Goal: Find specific page/section: Find specific page/section

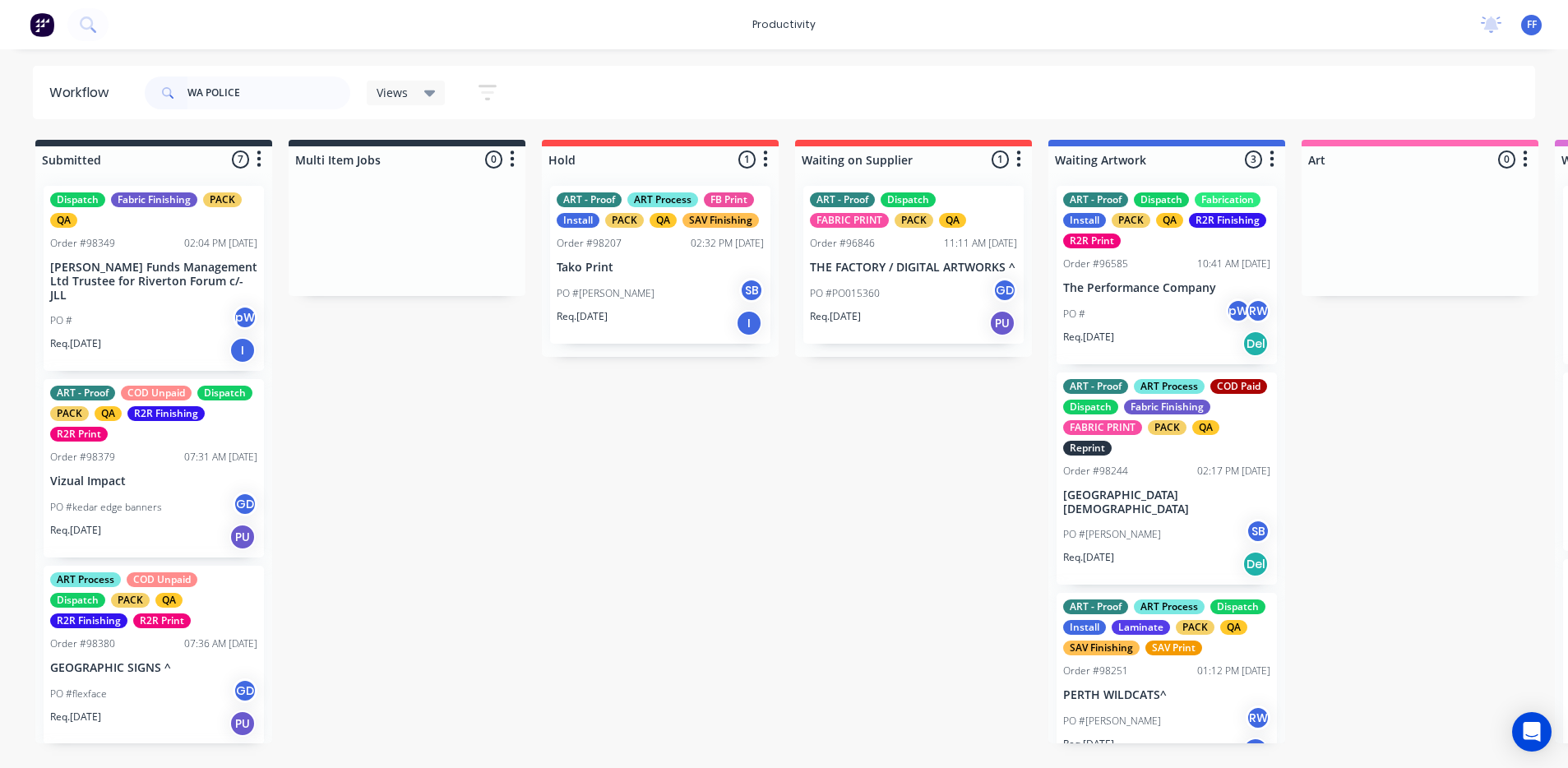
type input "WA POLICE"
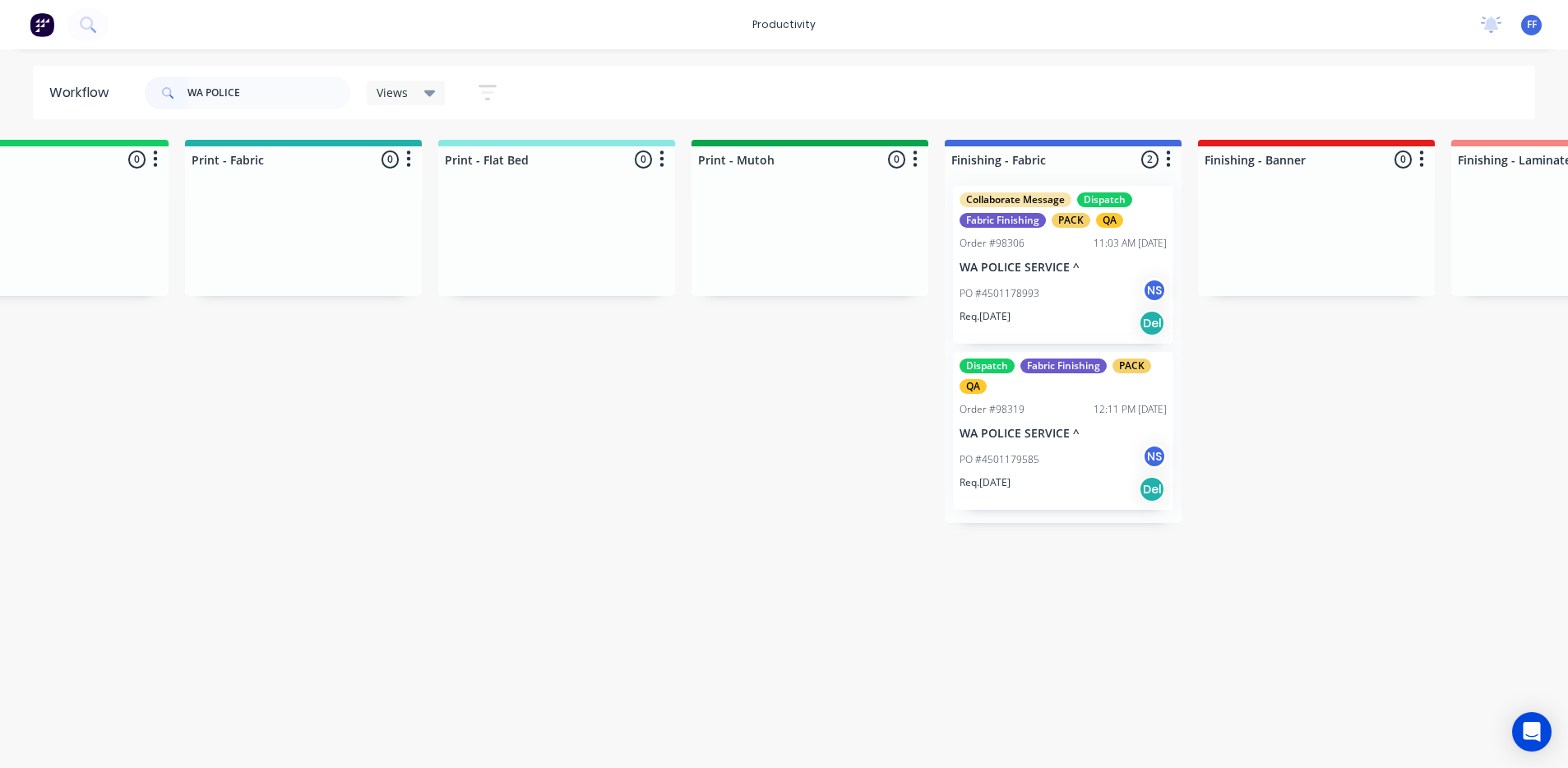
scroll to position [0, 2472]
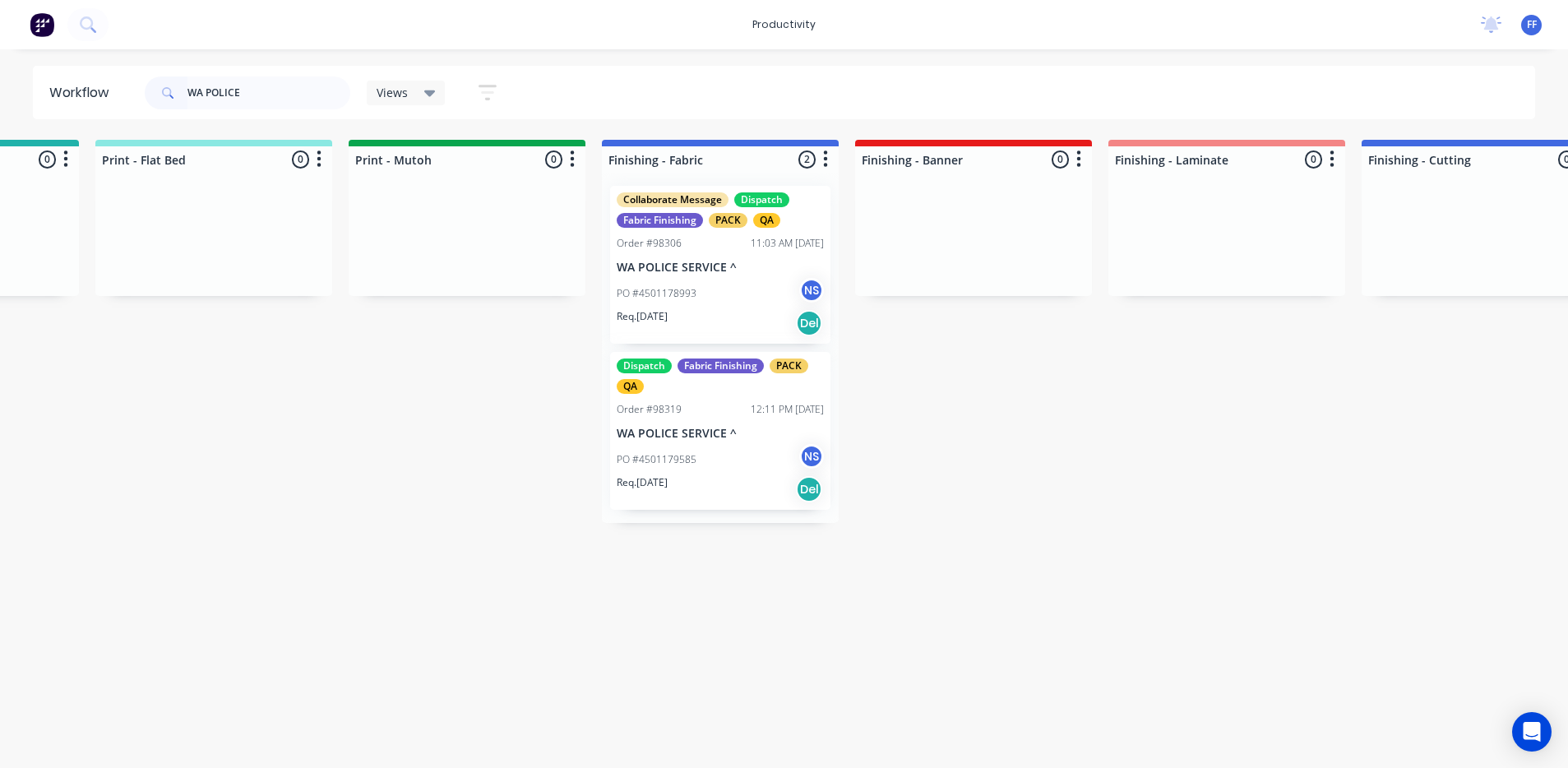
click at [729, 245] on div "Order #98306 11:03 AM [DATE]" at bounding box center [721, 243] width 208 height 15
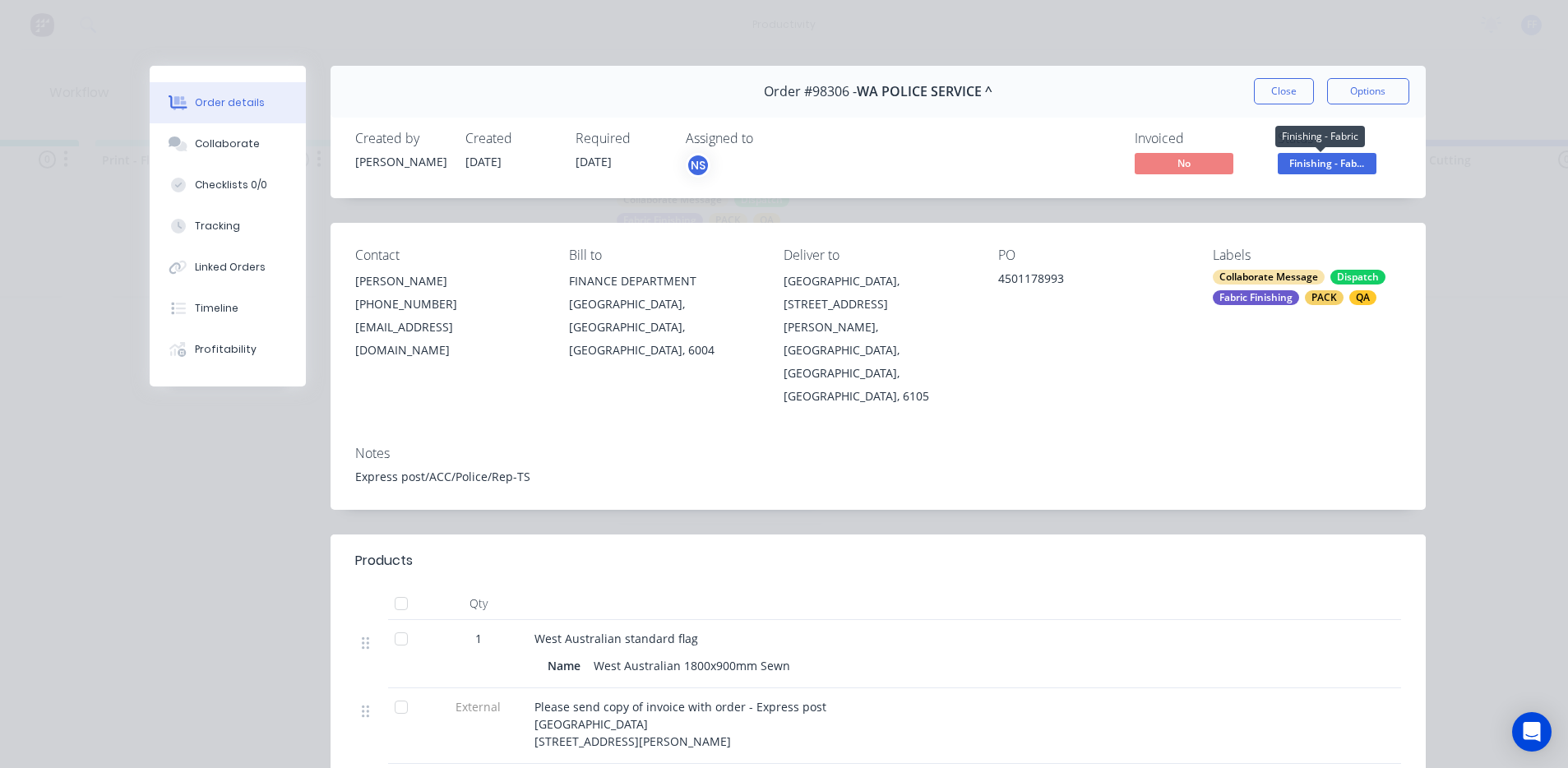
click at [1339, 164] on span "Finishing - Fab..." at bounding box center [1327, 163] width 99 height 21
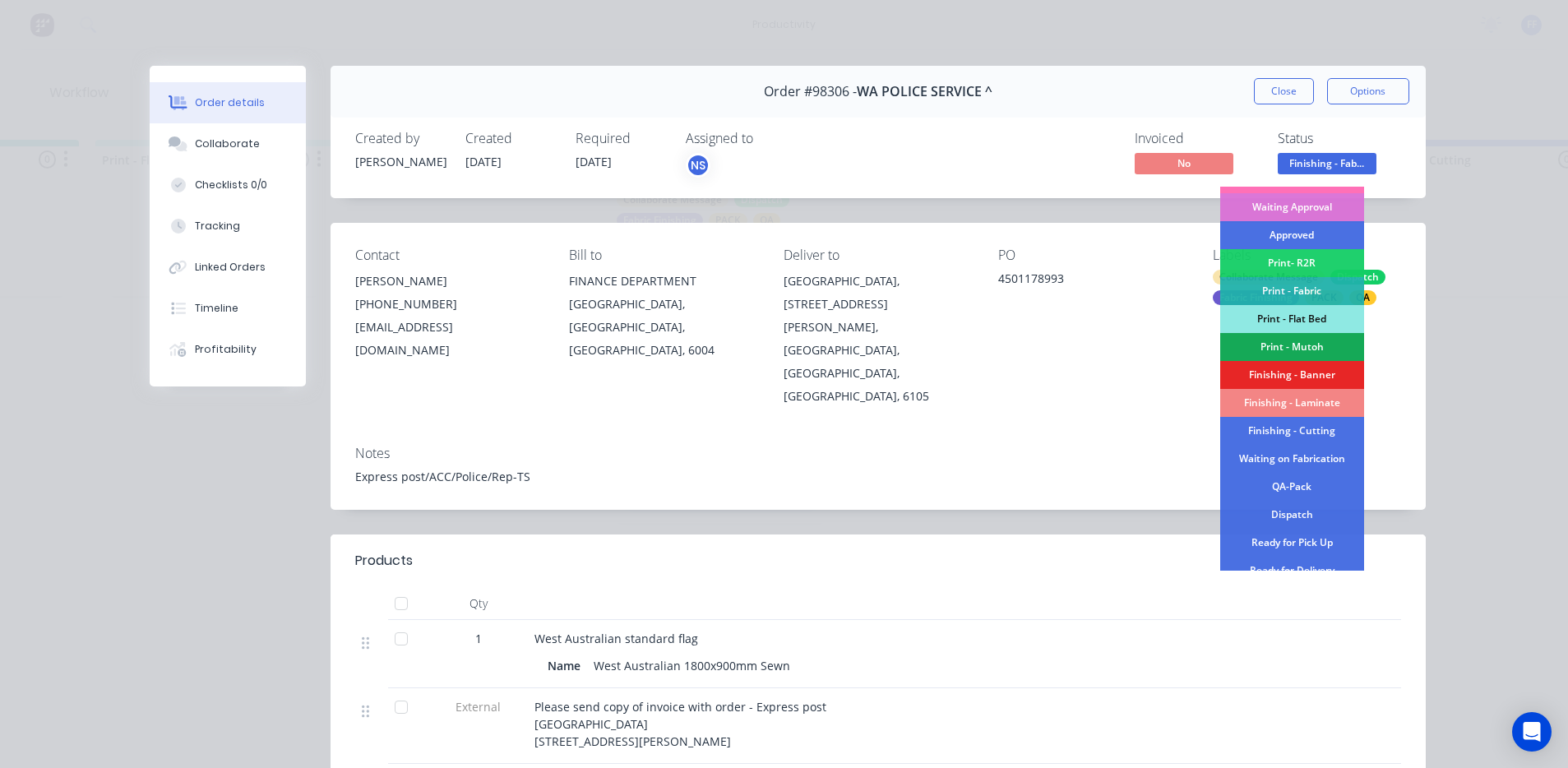
scroll to position [164, 0]
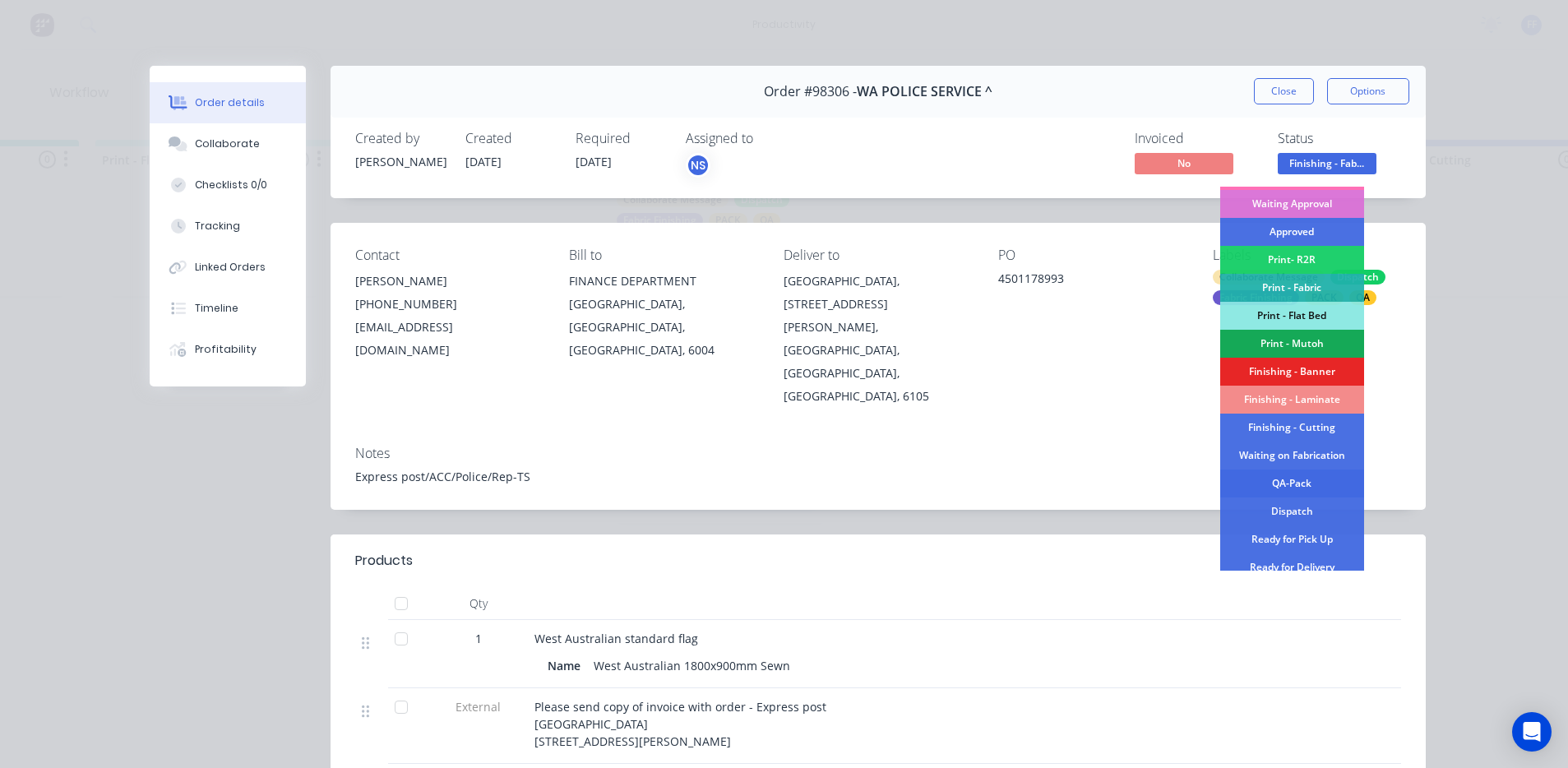
click at [1291, 486] on div "QA-Pack" at bounding box center [1291, 483] width 144 height 28
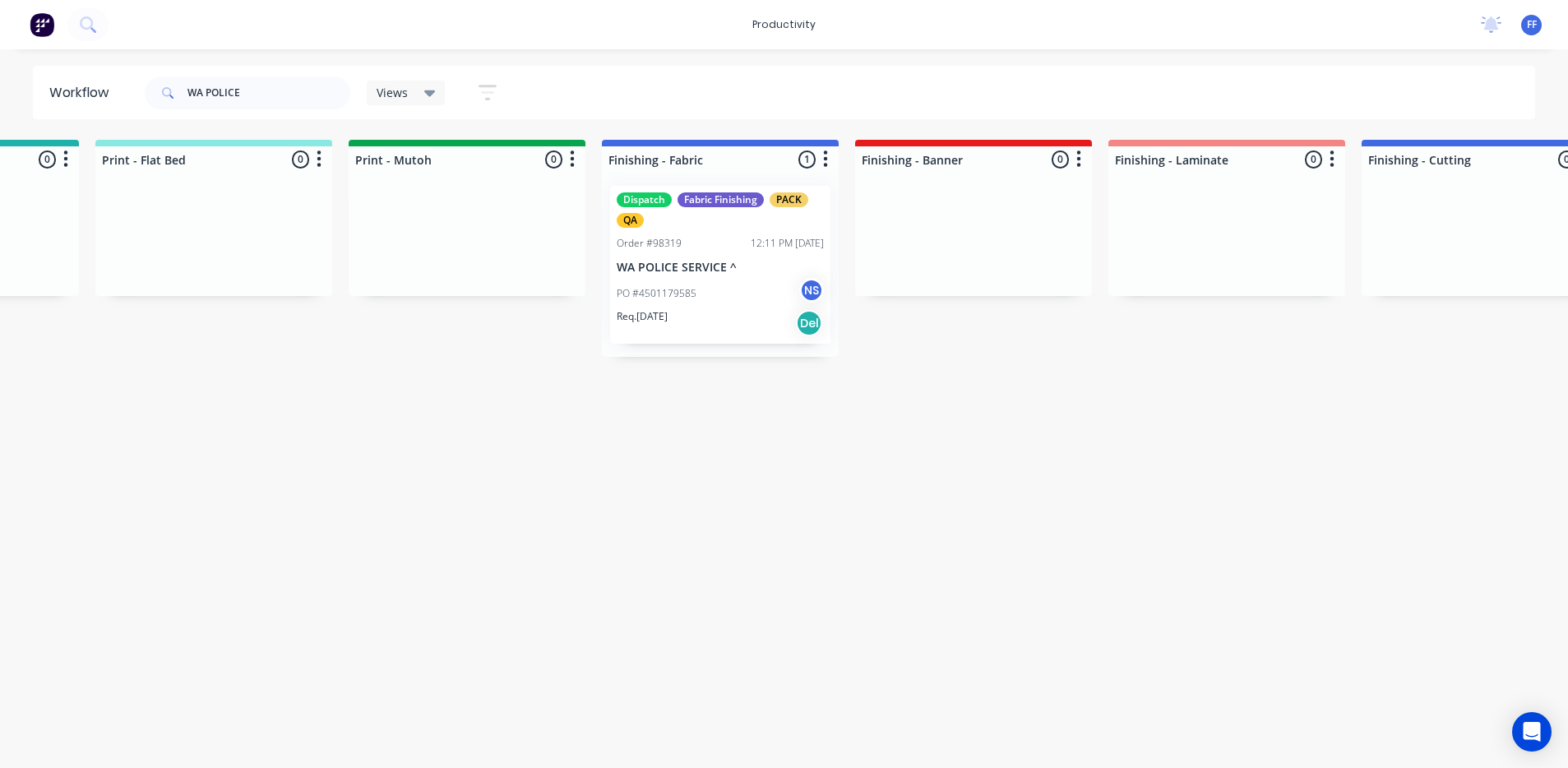
click at [801, 261] on p "WA POLICE SERVICE ^" at bounding box center [721, 267] width 208 height 14
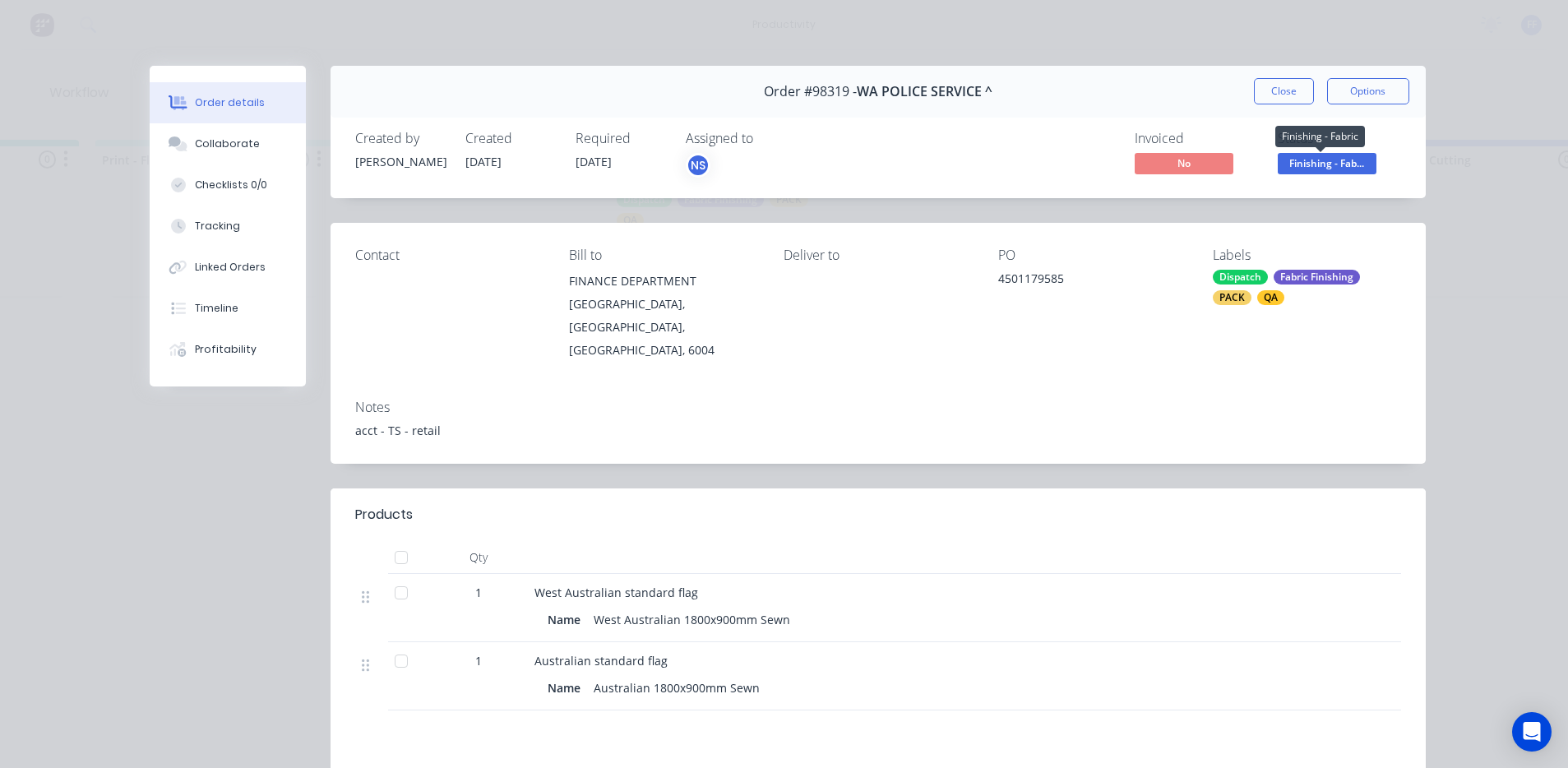
click at [1361, 169] on span "Finishing - Fab..." at bounding box center [1327, 163] width 99 height 21
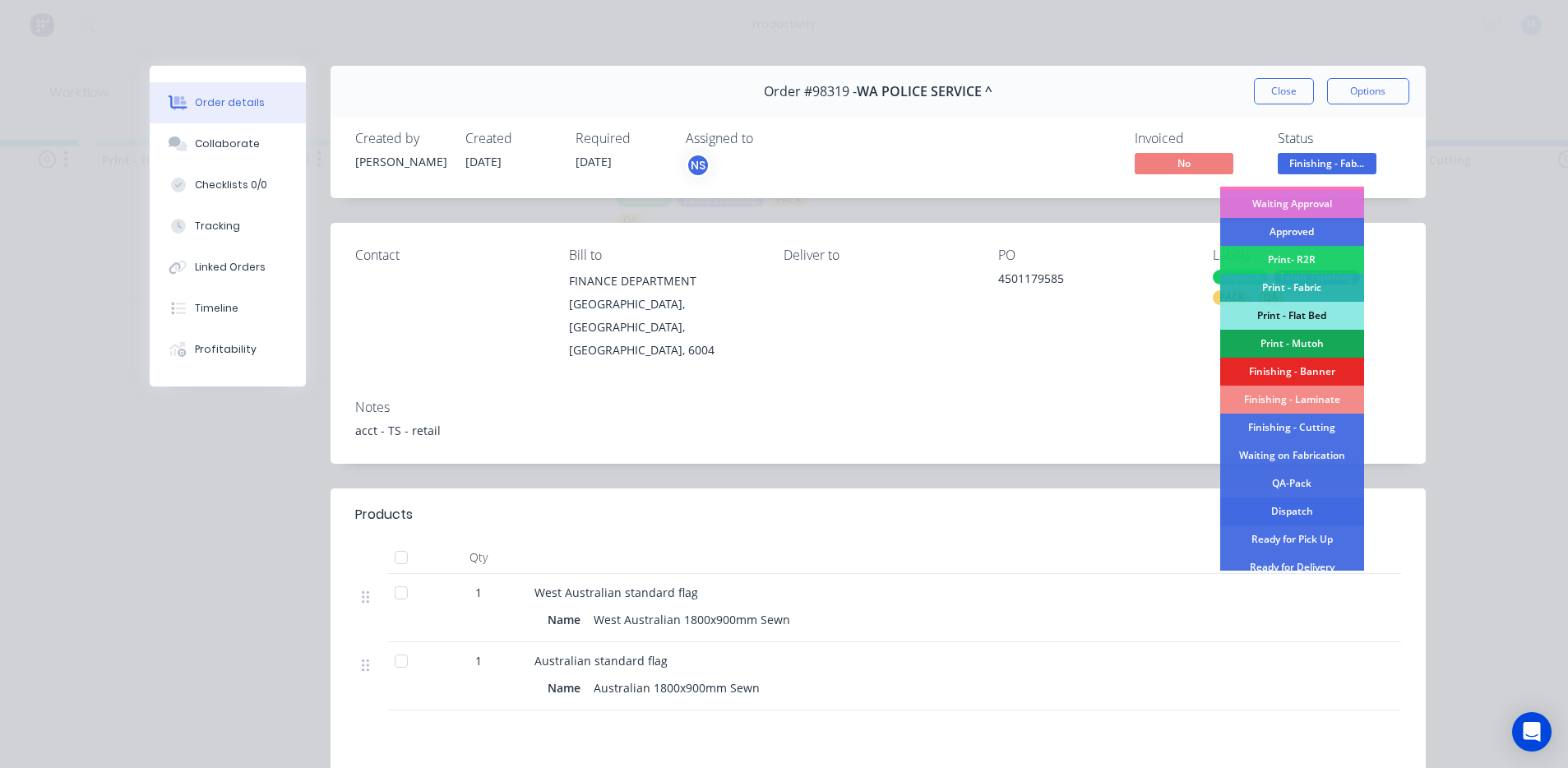
click at [1291, 511] on div "Dispatch" at bounding box center [1291, 511] width 144 height 28
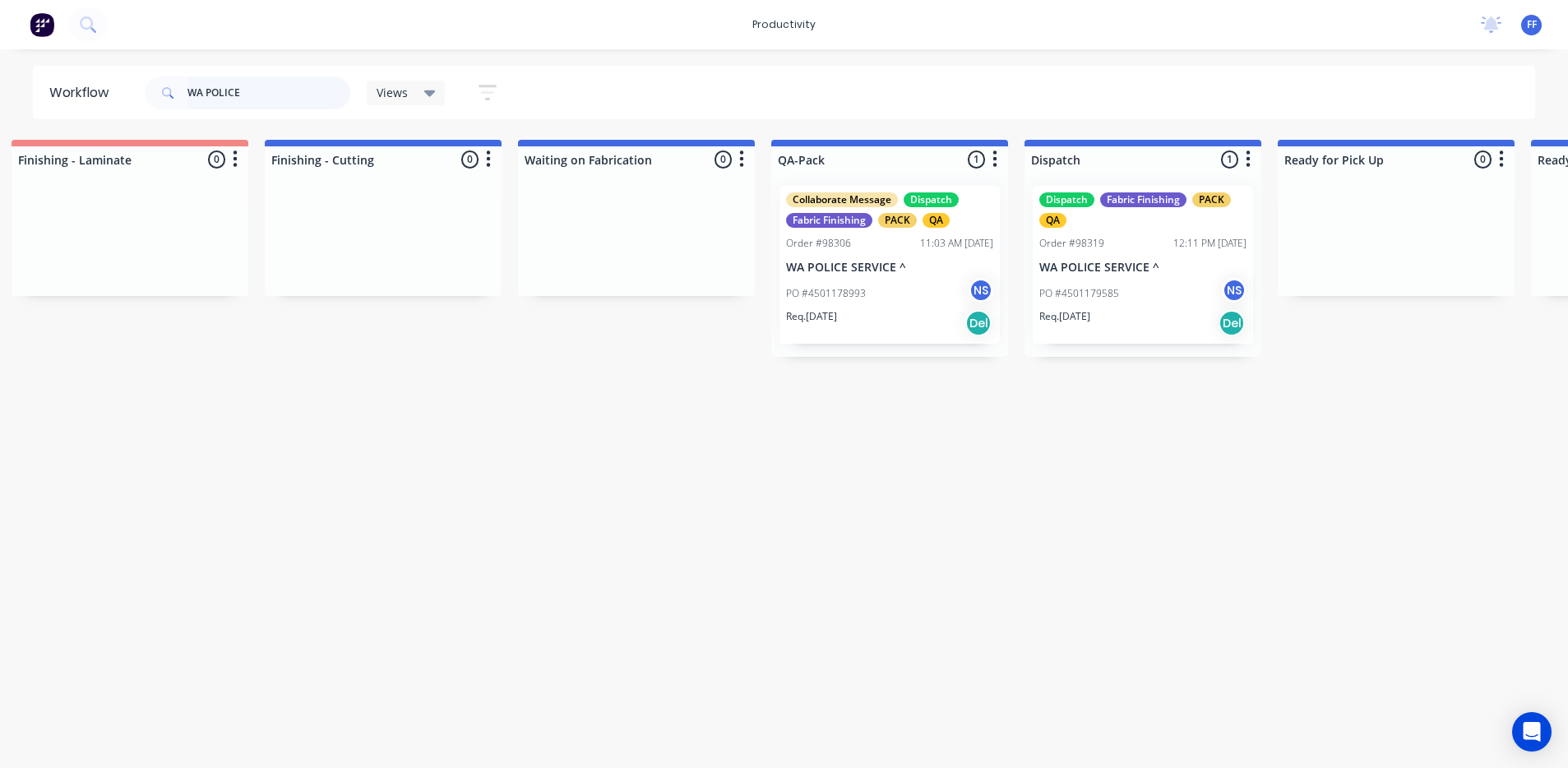
scroll to position [0, 3552]
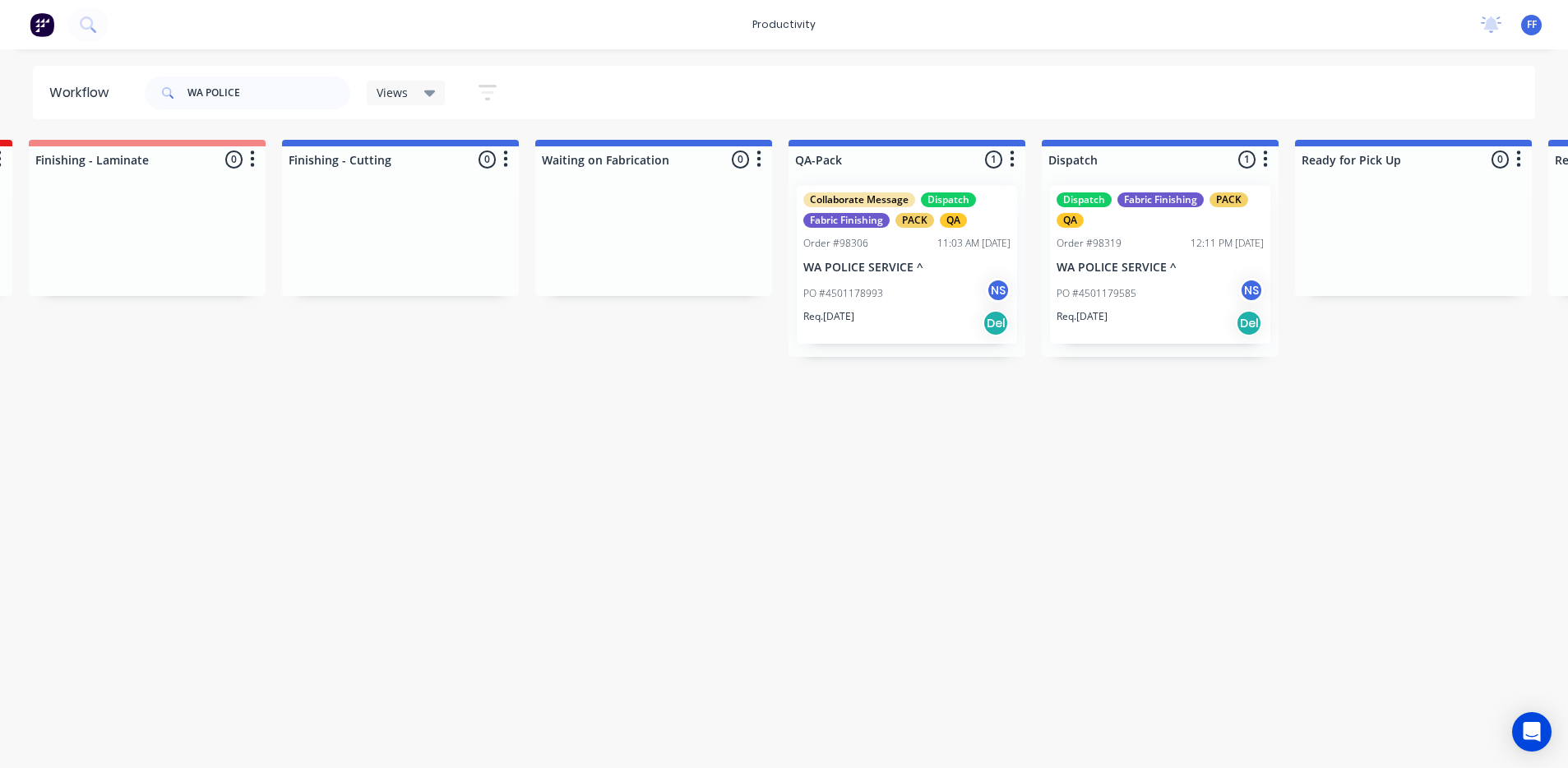
click at [879, 283] on div "PO #4501178993 NS" at bounding box center [907, 294] width 208 height 32
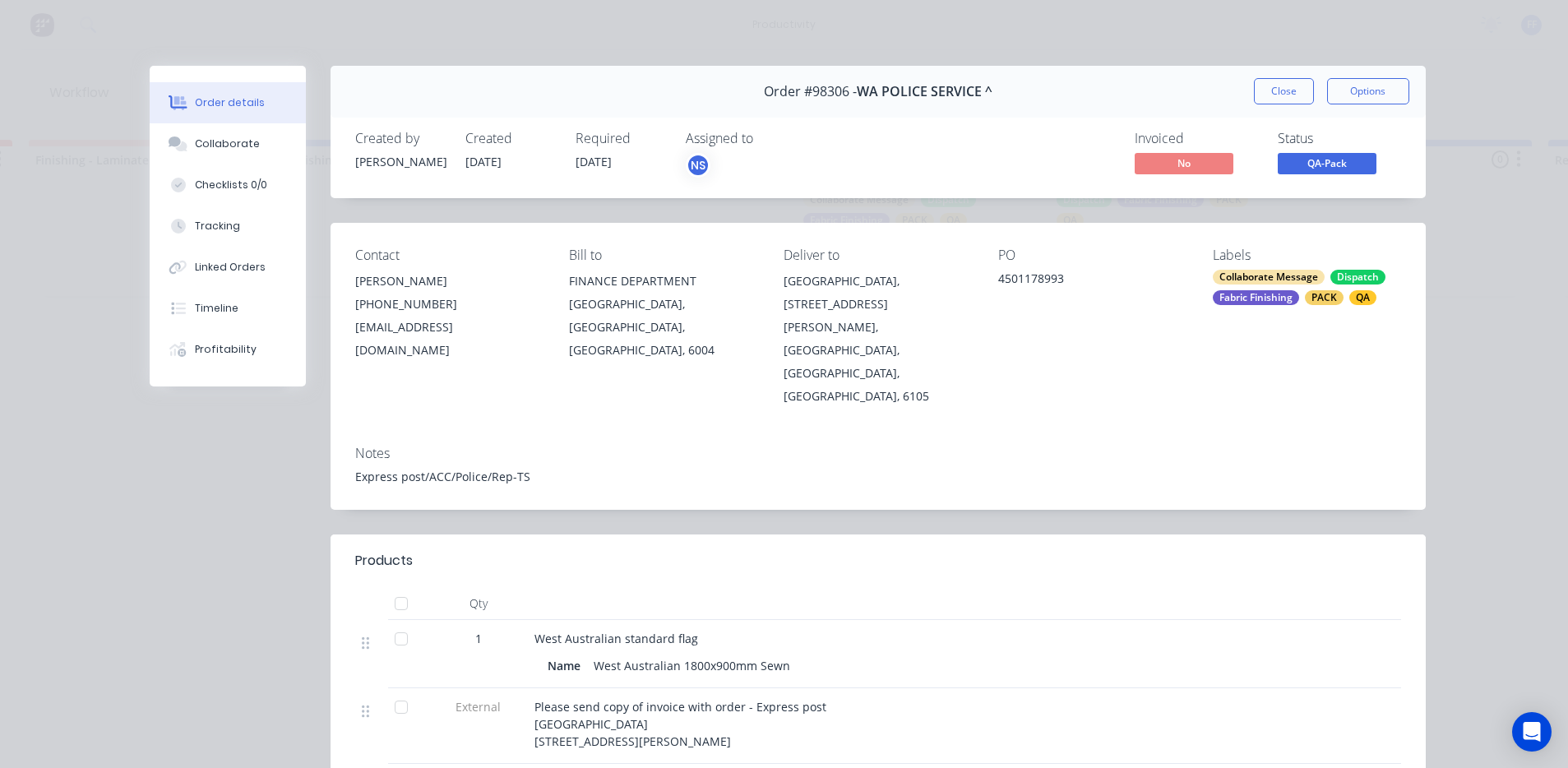
click at [1342, 169] on span "QA-Pack" at bounding box center [1327, 163] width 99 height 21
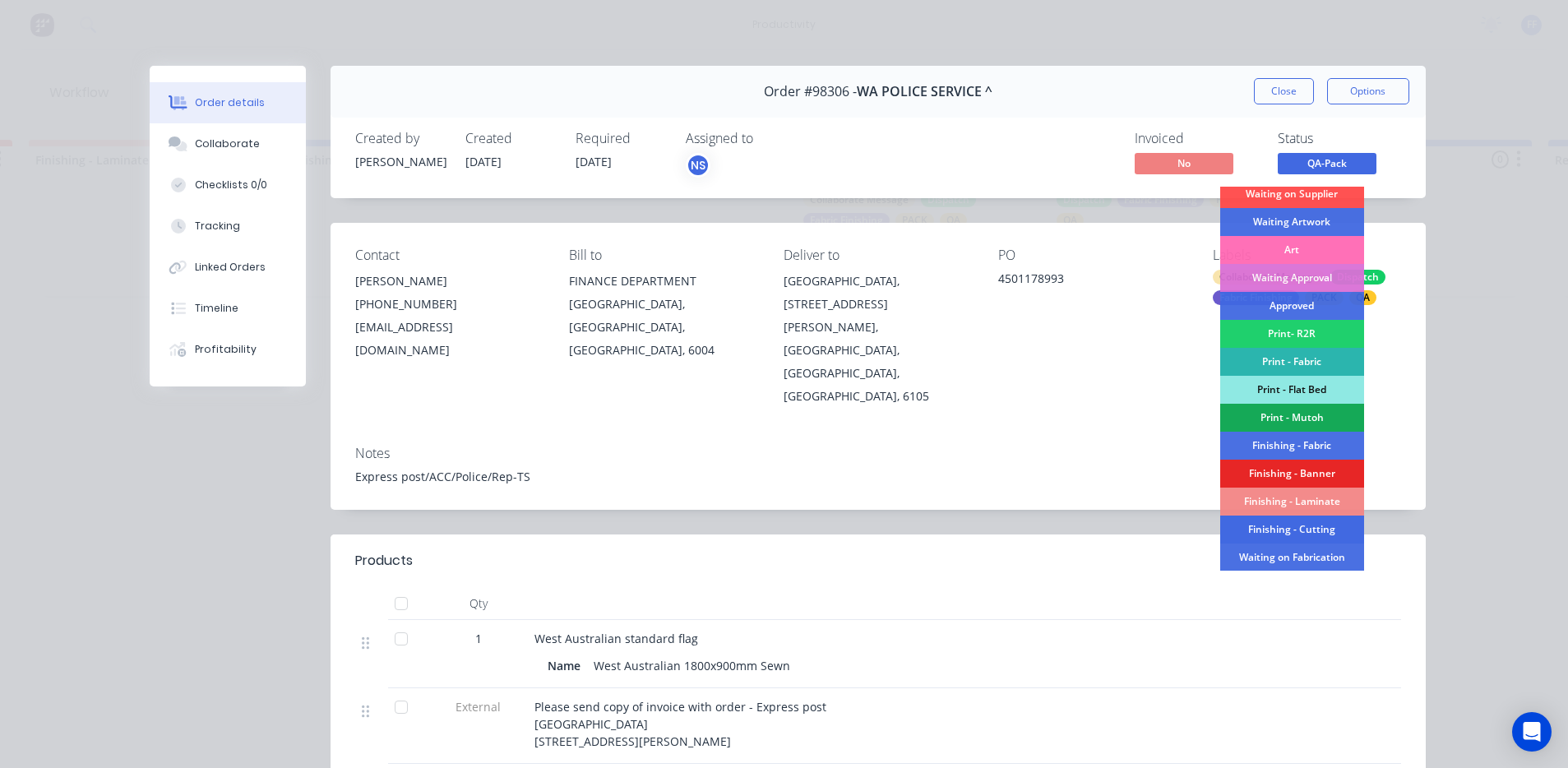
scroll to position [247, 0]
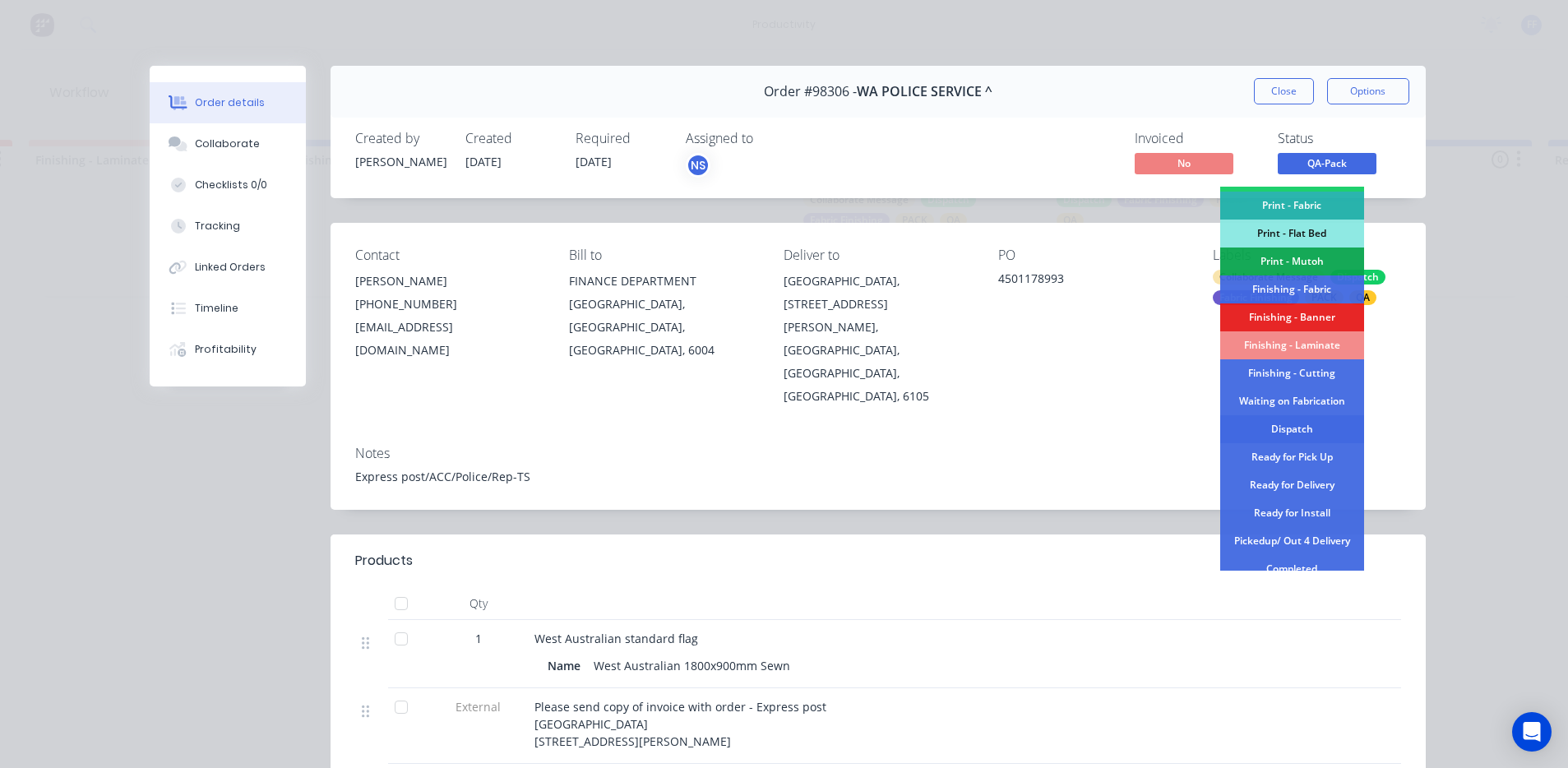
click at [1306, 430] on div "Dispatch" at bounding box center [1291, 429] width 144 height 28
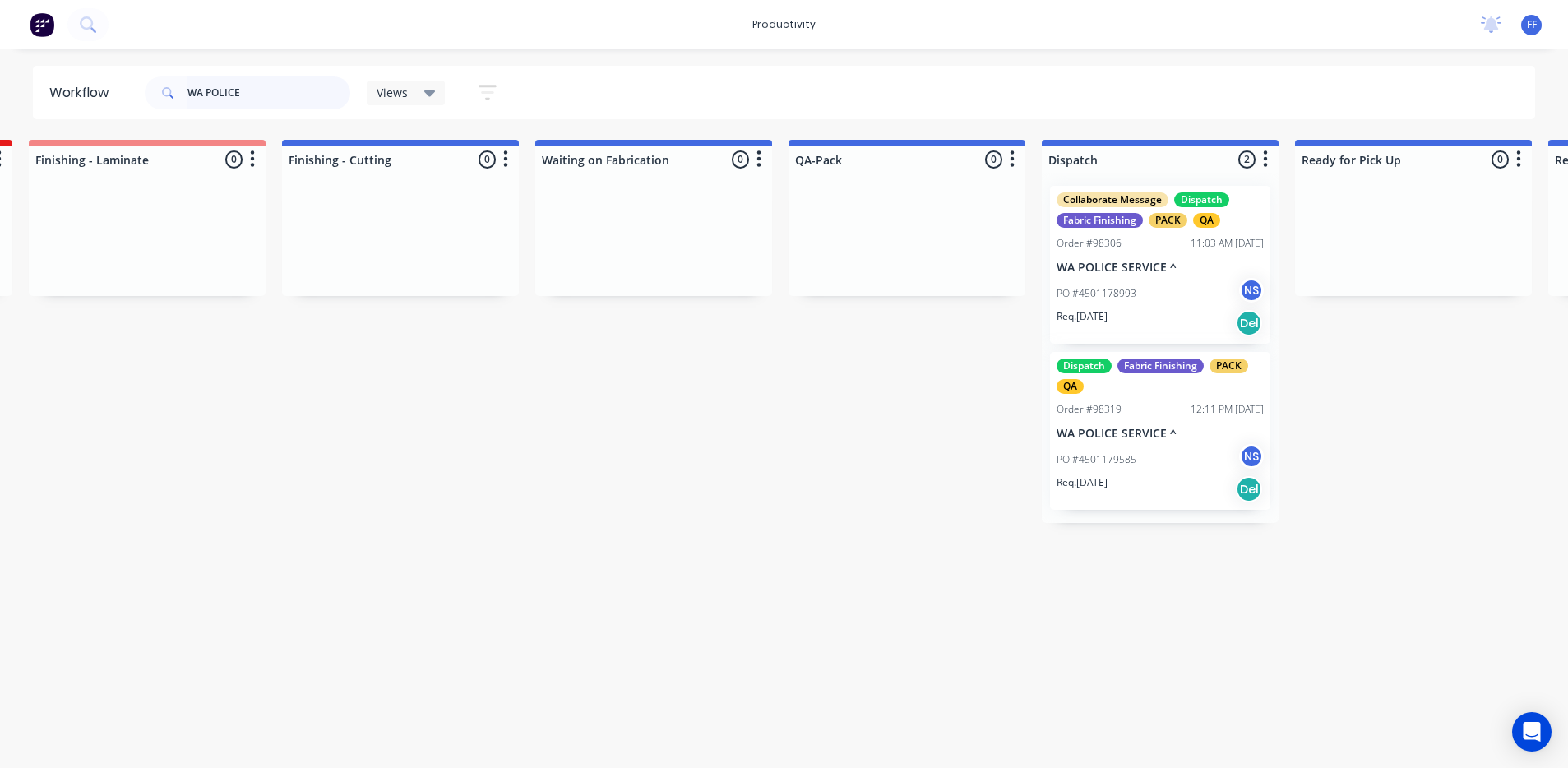
drag, startPoint x: 284, startPoint y: 90, endPoint x: 37, endPoint y: 65, distance: 248.3
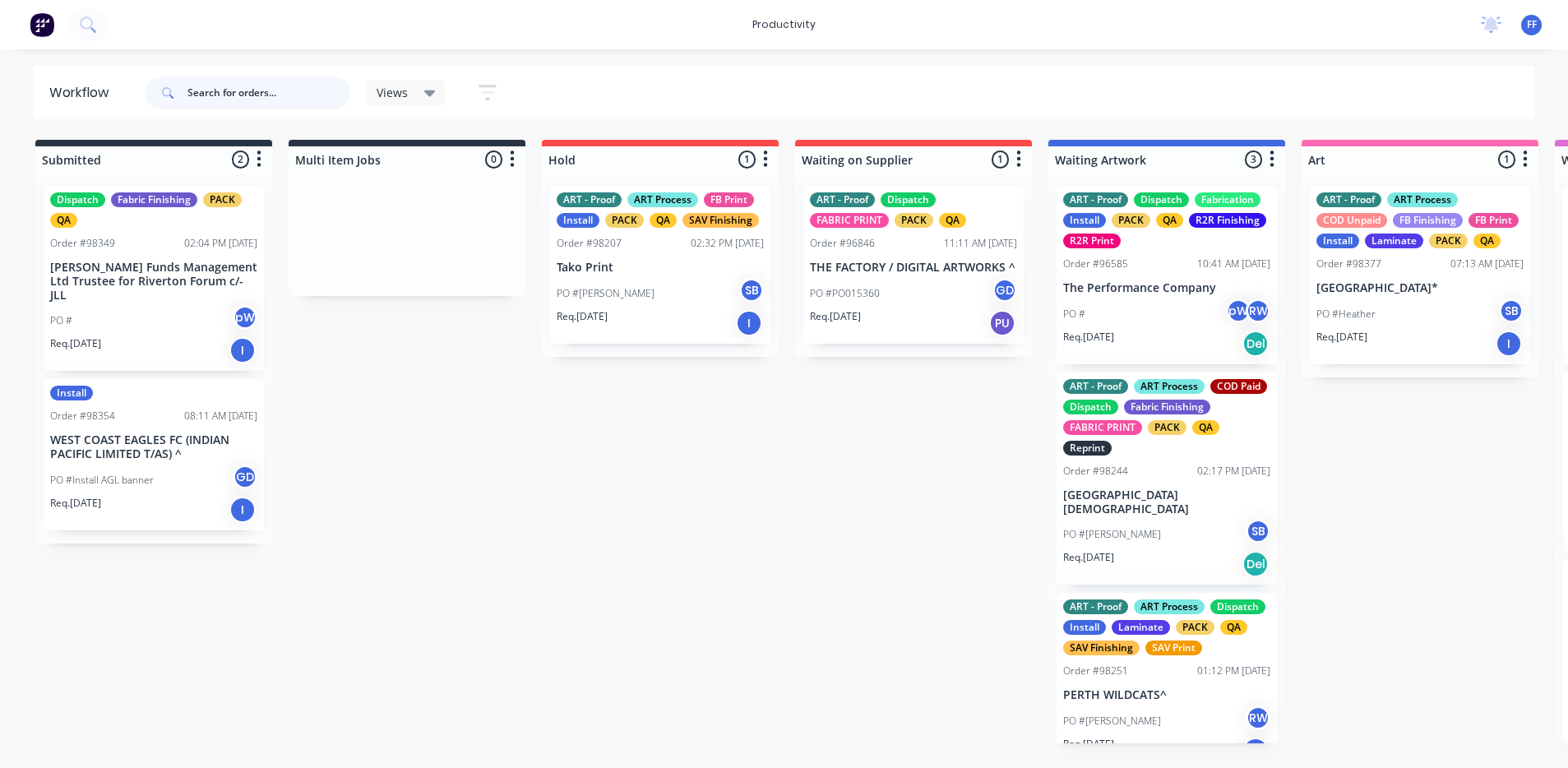
click at [263, 97] on input "text" at bounding box center [269, 93] width 163 height 33
type input "THE Y"
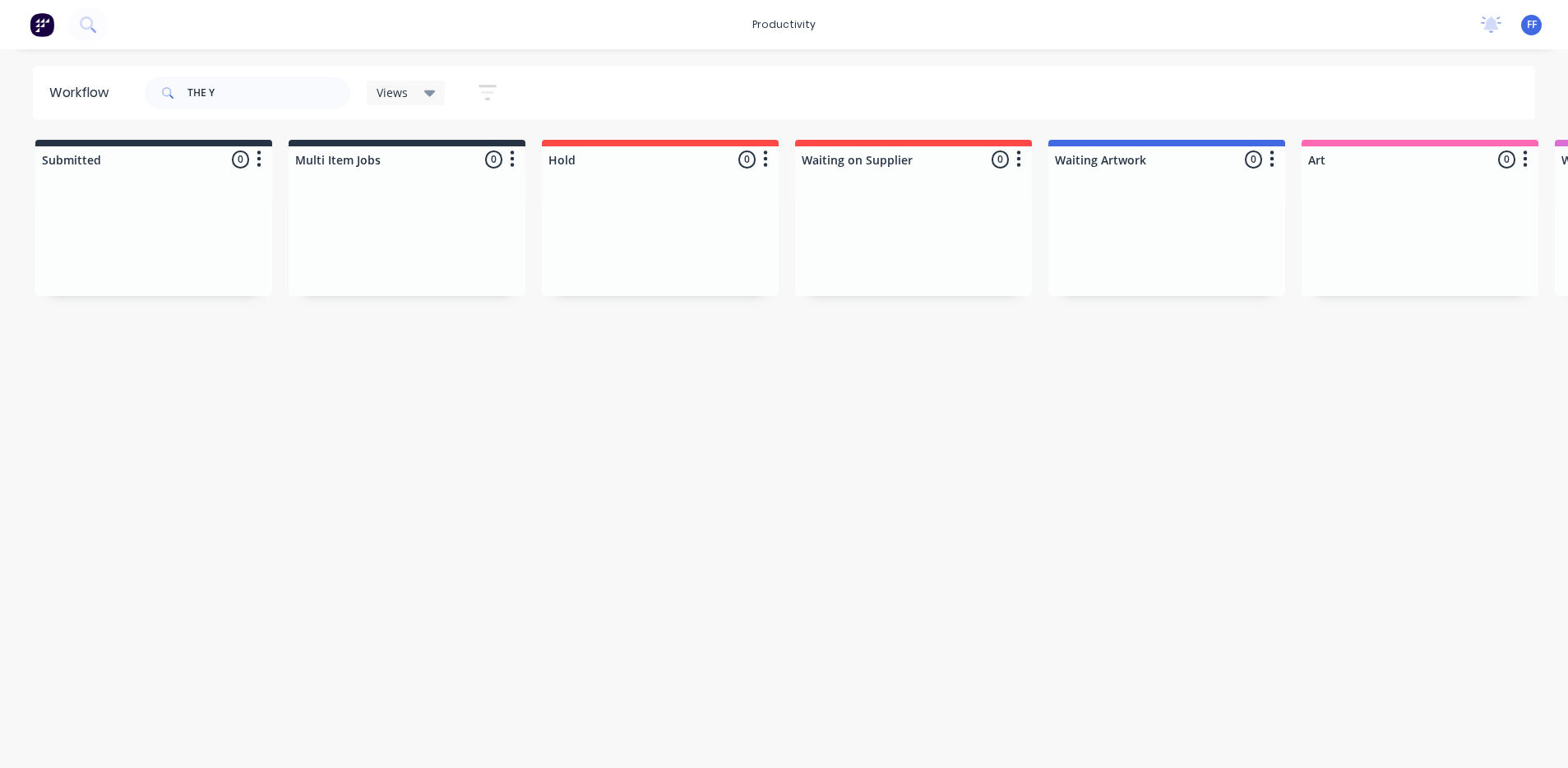
click at [272, 669] on html "productivity productivity Workflow Planner Delivery Scheduling Timesheets No ne…" at bounding box center [784, 335] width 1568 height 669
drag, startPoint x: 228, startPoint y: 75, endPoint x: 246, endPoint y: 106, distance: 35.8
click at [246, 106] on div "THE Y" at bounding box center [247, 92] width 206 height 49
drag, startPoint x: 246, startPoint y: 106, endPoint x: 130, endPoint y: 94, distance: 116.6
click at [130, 94] on header "Workflow THE Y Views Save new view None (Default) edit ART DEPT edit Banner Fin…" at bounding box center [785, 92] width 1503 height 53
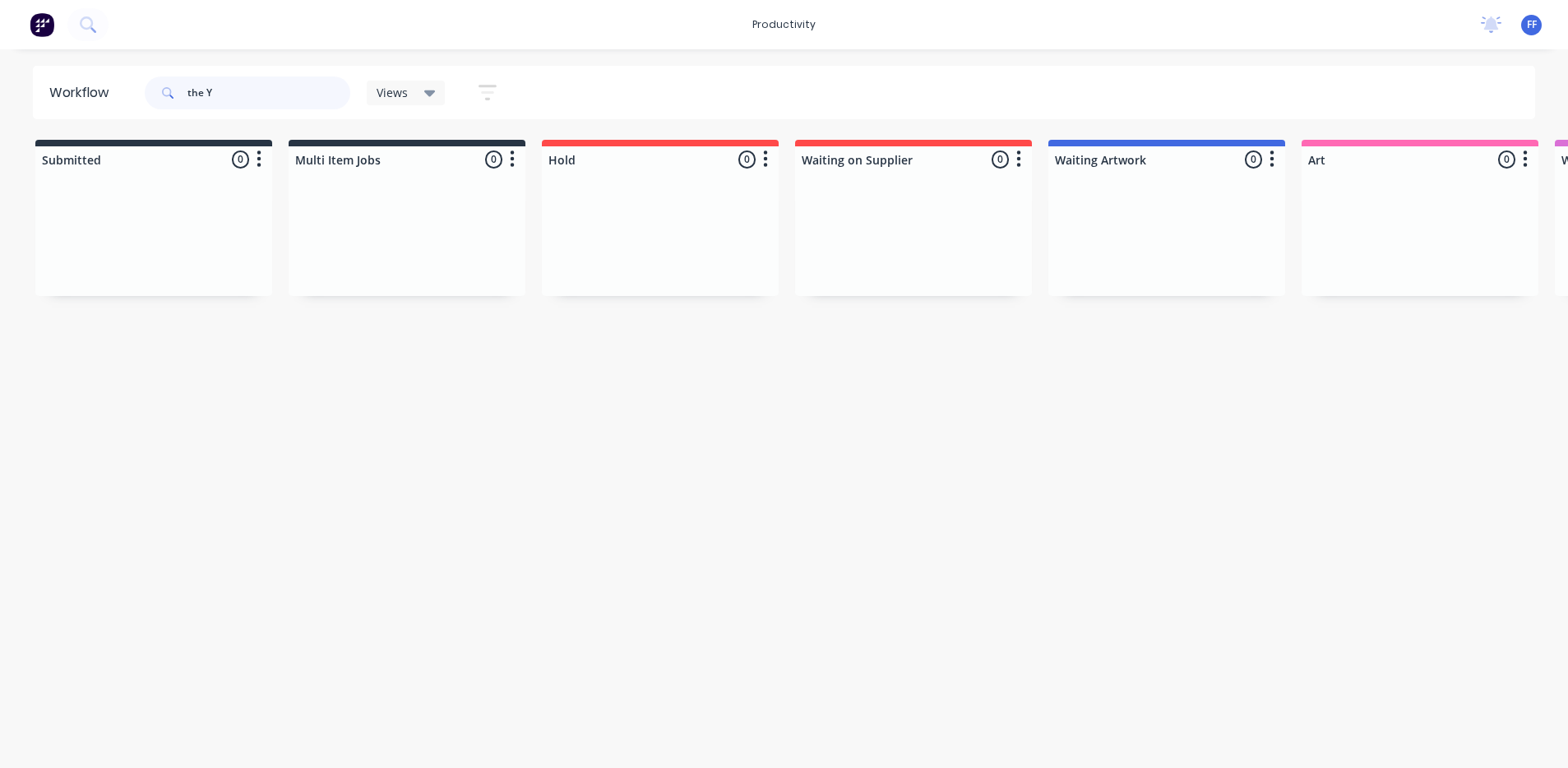
type input "the Y"
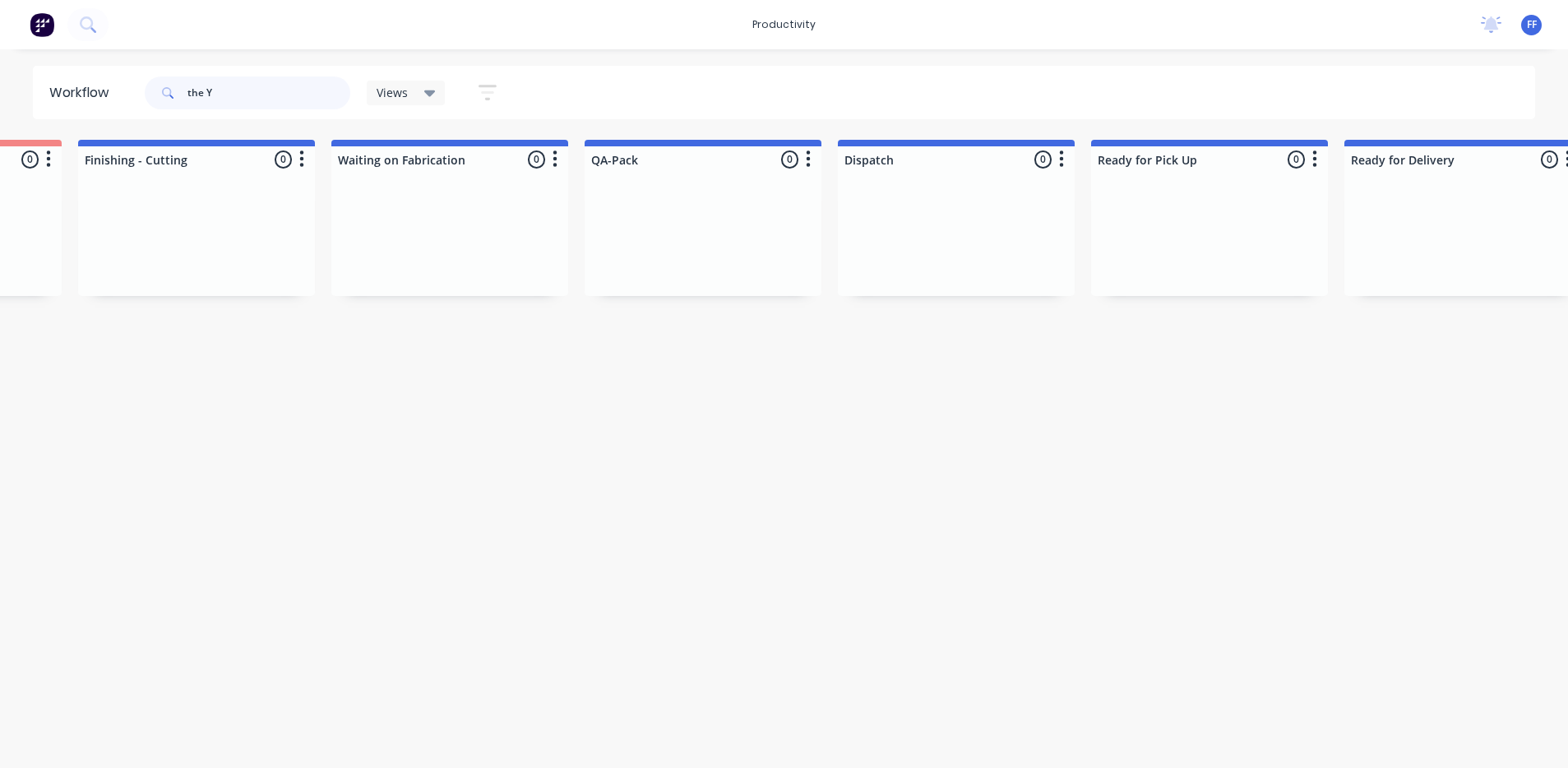
scroll to position [0, 3844]
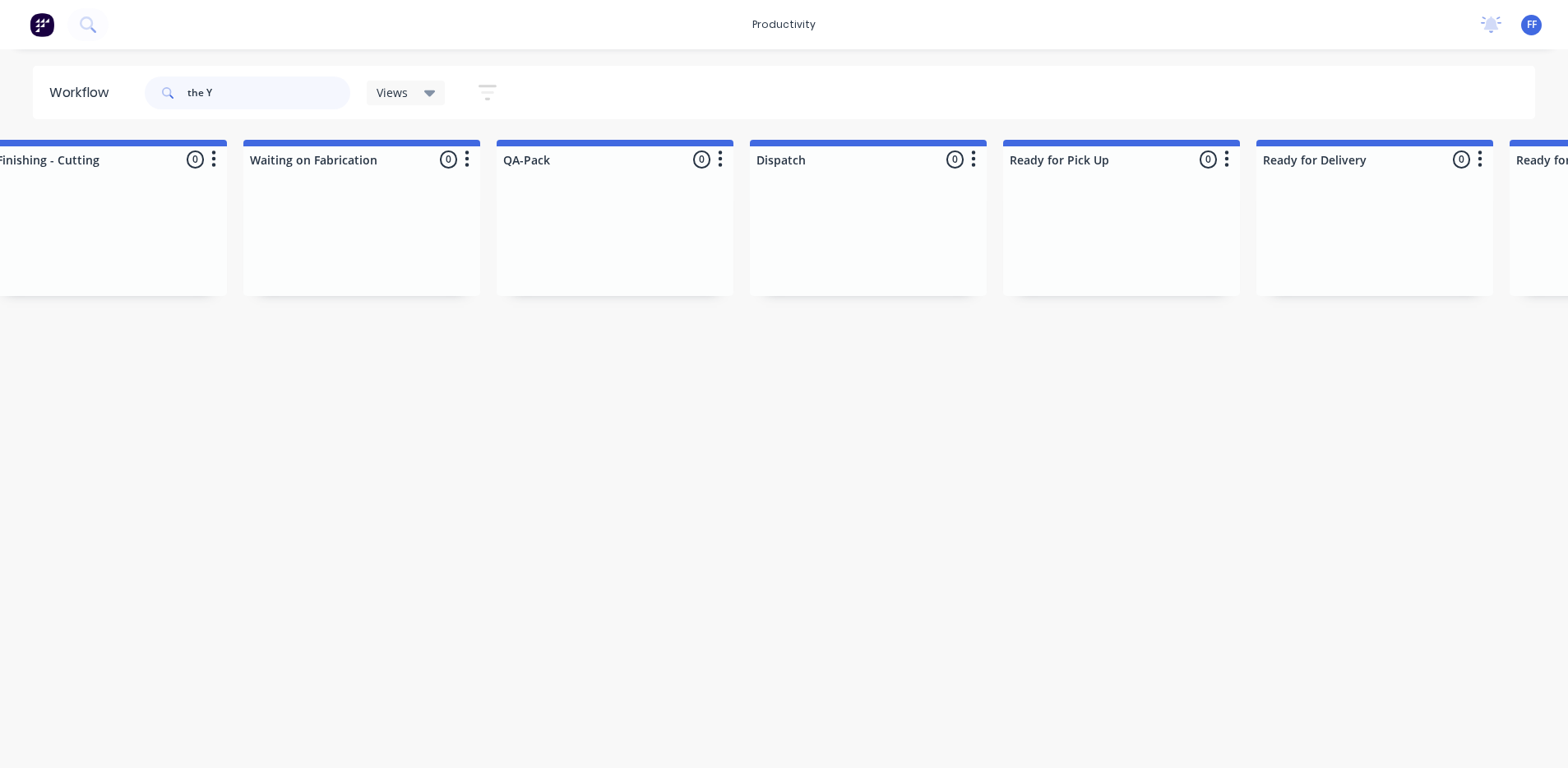
type input "98283"
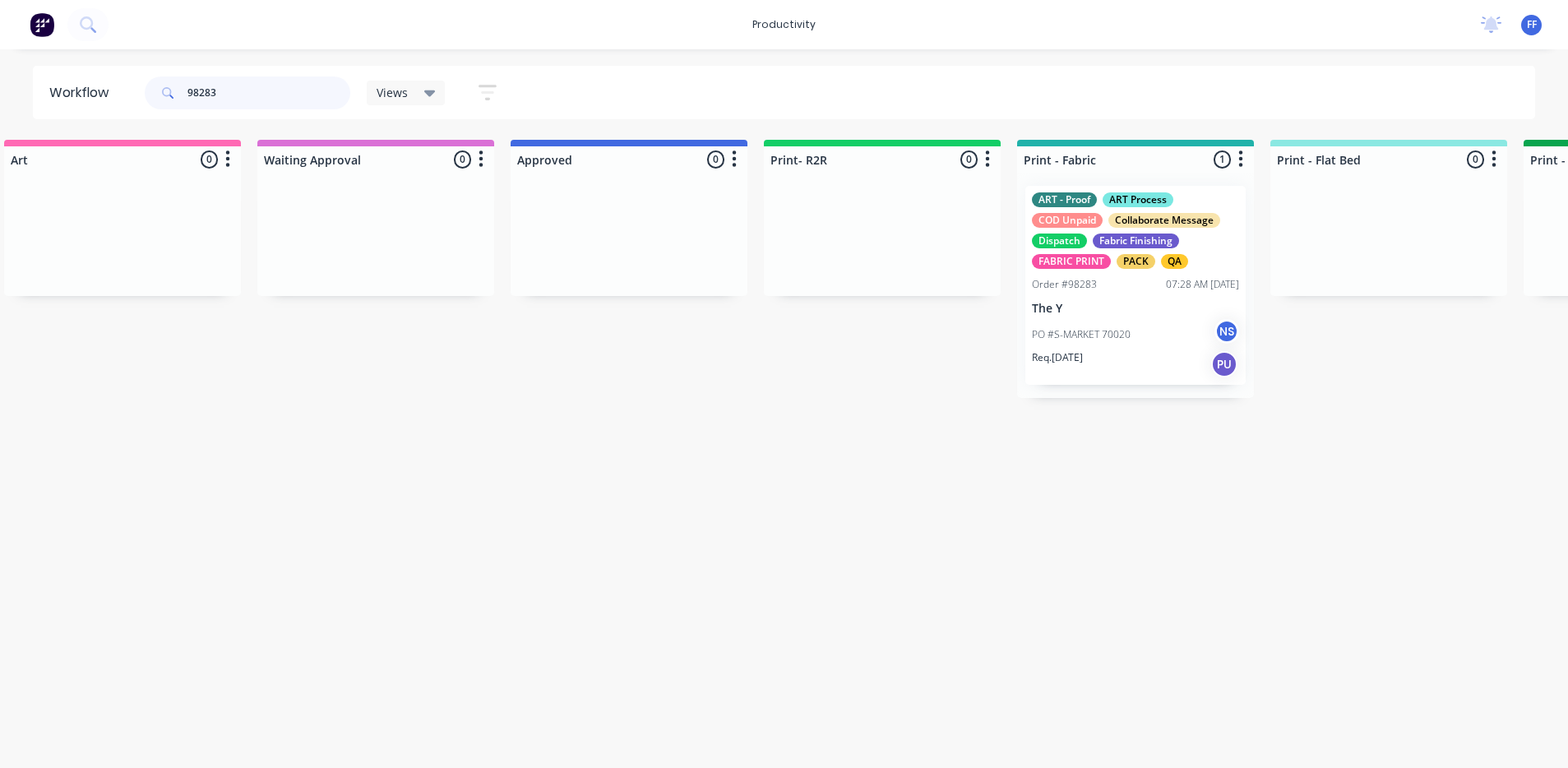
scroll to position [0, 1545]
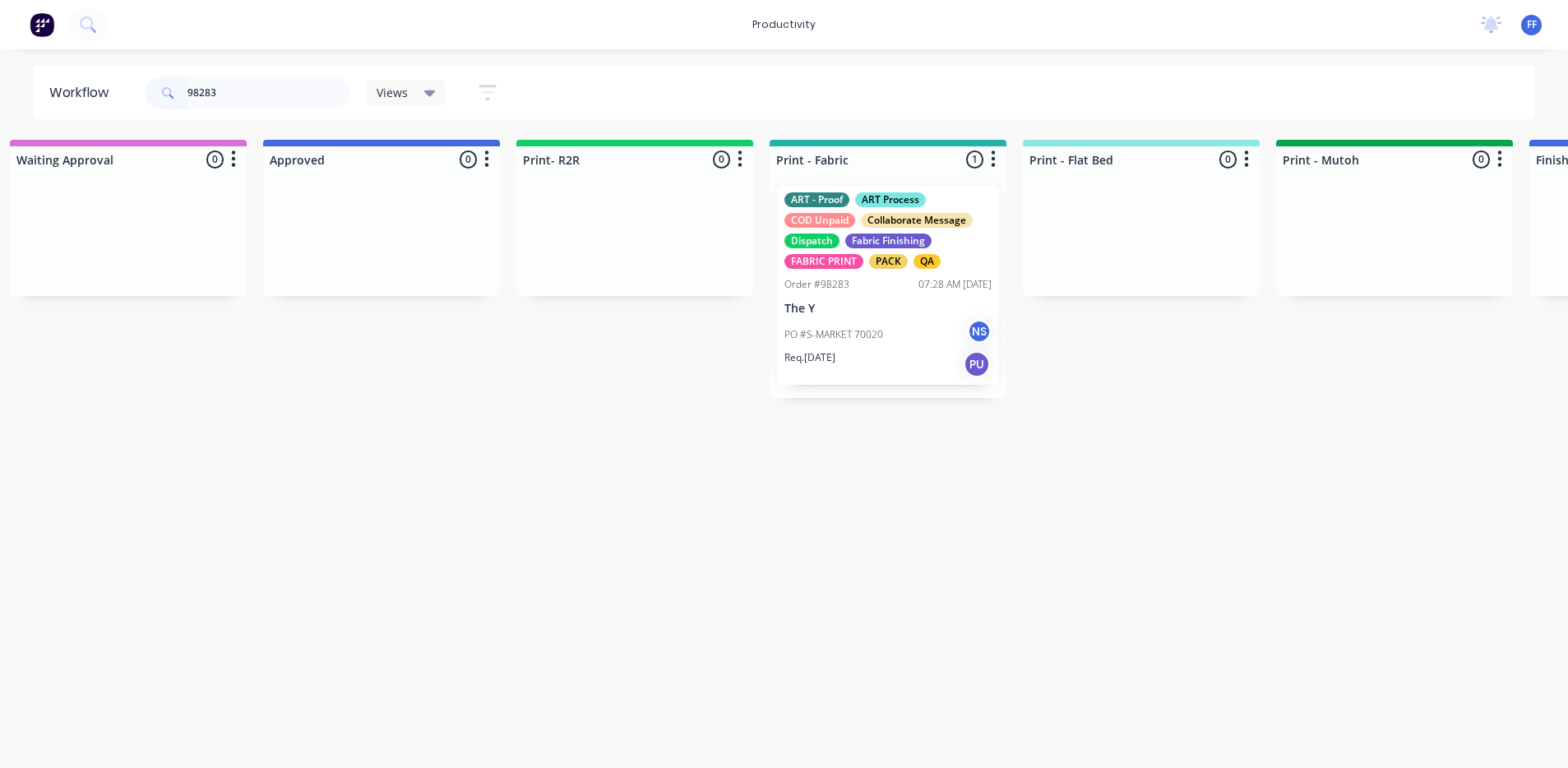
click at [887, 337] on div "PO #S-MARKET 70020 NS" at bounding box center [889, 335] width 208 height 32
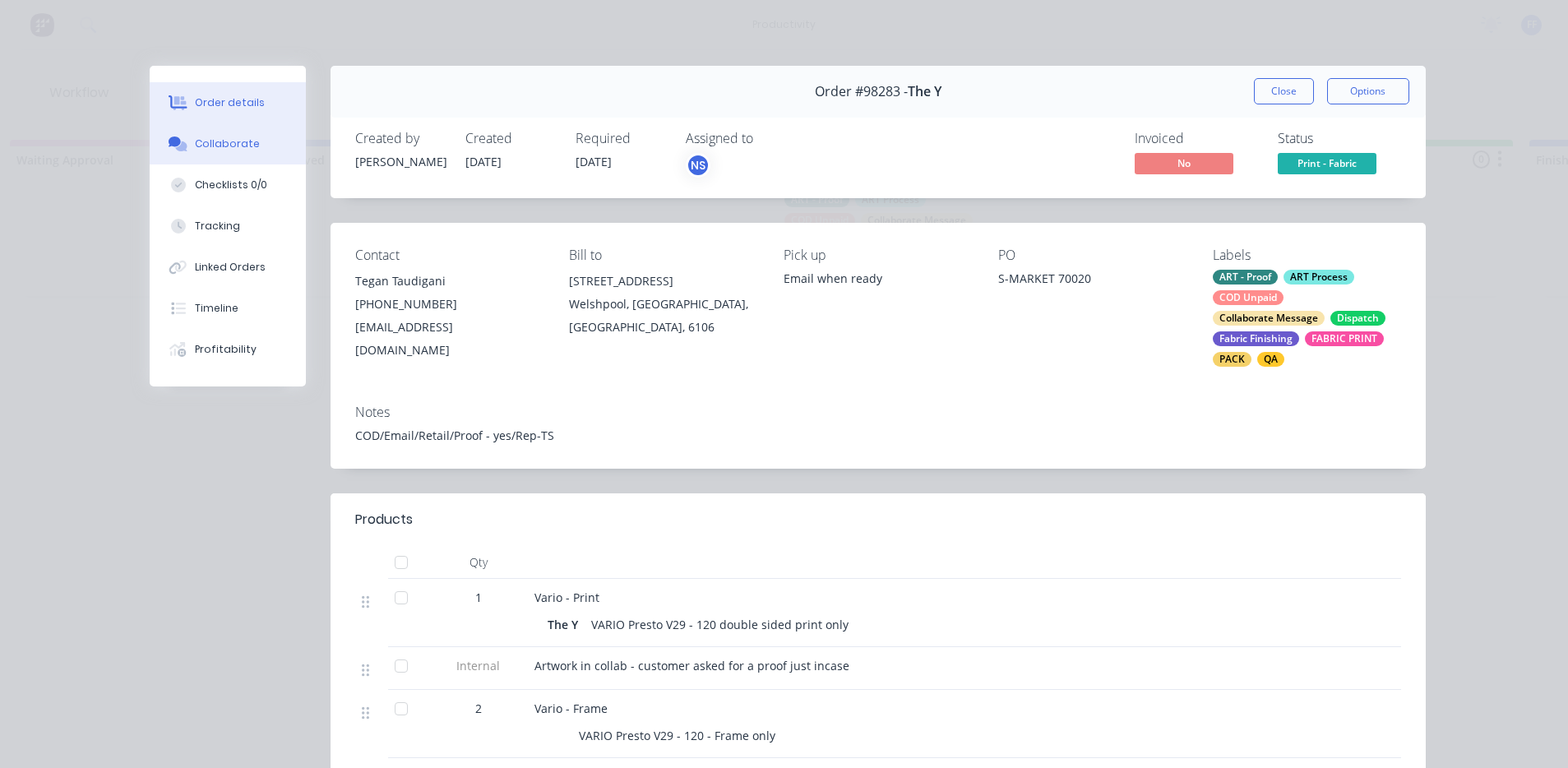
click at [255, 155] on button "Collaborate" at bounding box center [228, 144] width 156 height 42
